Goal: Information Seeking & Learning: Learn about a topic

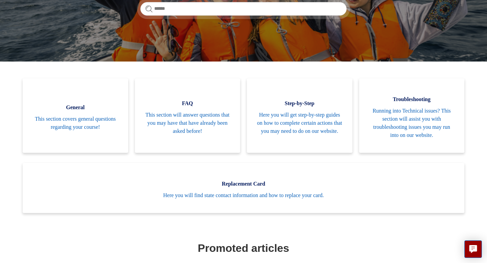
scroll to position [117, 0]
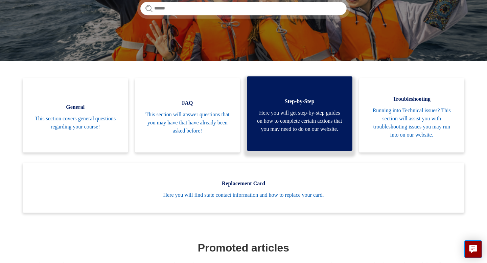
click at [293, 120] on span "Here you will get step-by-step guides on how to complete certain actions that y…" at bounding box center [299, 121] width 85 height 24
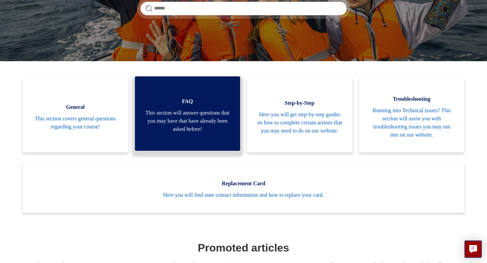
click at [209, 138] on link "FAQ This section will answer questions that you may have that have already been…" at bounding box center [187, 113] width 105 height 74
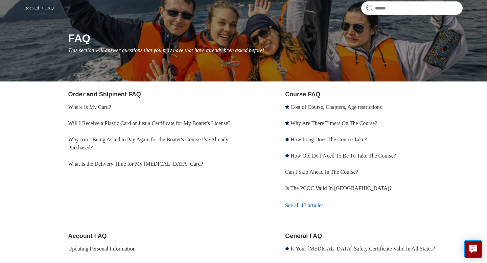
scroll to position [59, 0]
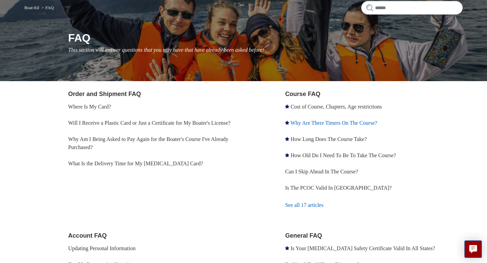
click at [314, 125] on link "Why Are There Timers On The Course?" at bounding box center [333, 123] width 87 height 6
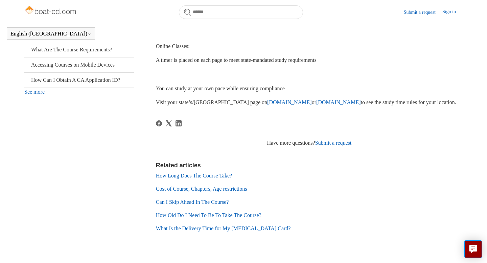
scroll to position [229, 0]
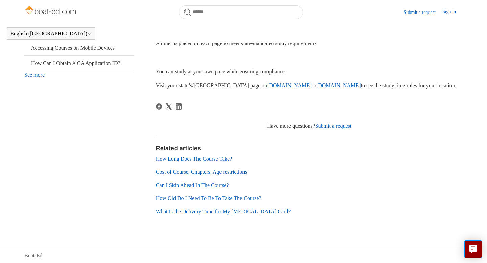
click at [196, 160] on link "How Long Does The Course Take?" at bounding box center [194, 159] width 76 height 6
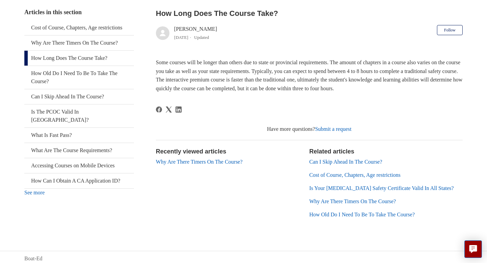
scroll to position [133, 0]
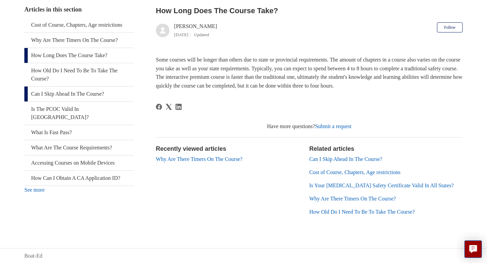
click at [107, 90] on link "Can I Skip Ahead In The Course?" at bounding box center [79, 94] width 110 height 15
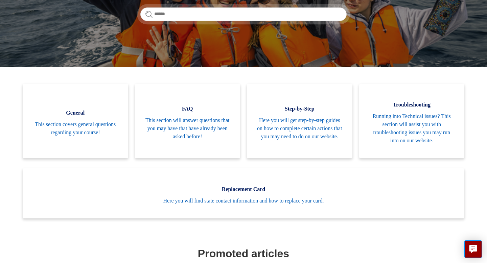
scroll to position [122, 0]
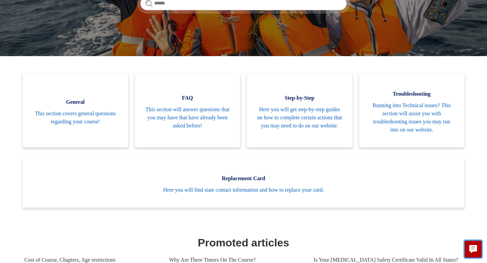
click at [477, 249] on button "Live chat" at bounding box center [473, 249] width 18 height 18
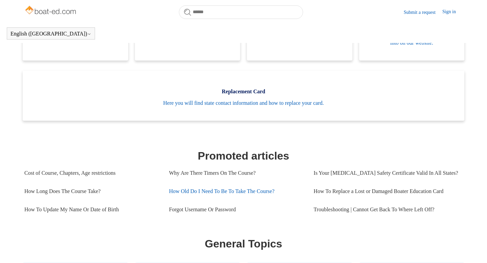
scroll to position [197, 0]
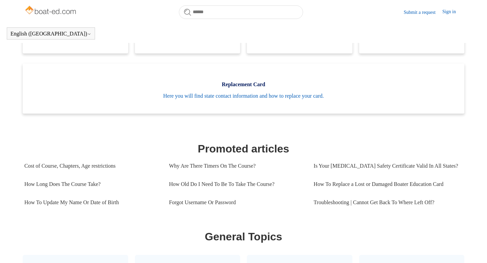
click at [322, 125] on section "Categories General This section covers general questions regarding your course!…" at bounding box center [243, 165] width 438 height 372
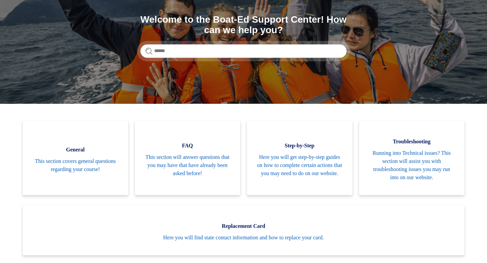
scroll to position [0, 0]
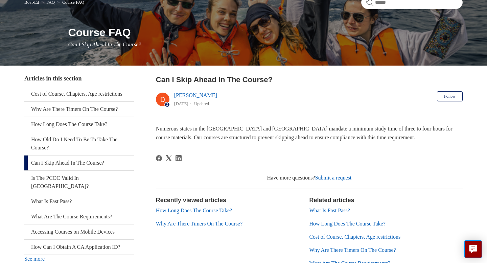
scroll to position [84, 0]
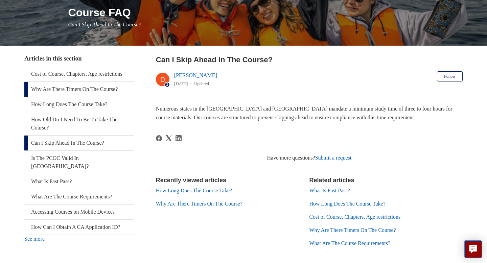
click at [101, 91] on link "Why Are There Timers On The Course?" at bounding box center [79, 89] width 110 height 15
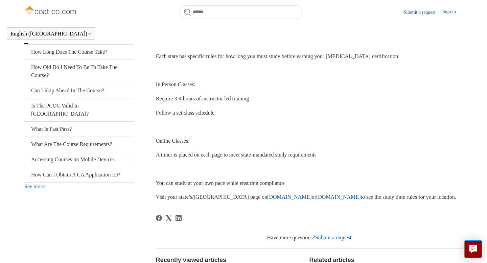
click at [267, 195] on link "[DOMAIN_NAME]" at bounding box center [289, 197] width 45 height 6
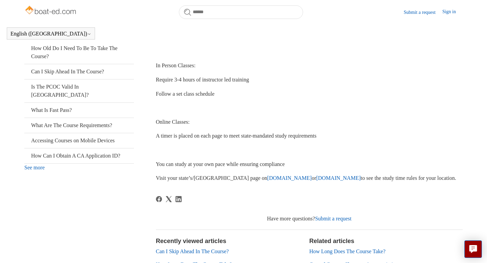
scroll to position [118, 0]
